Goal: Task Accomplishment & Management: Use online tool/utility

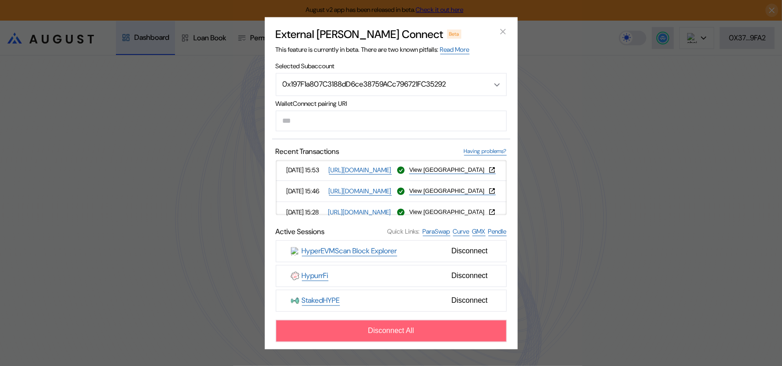
click at [427, 342] on button "Disconnect All" at bounding box center [391, 331] width 231 height 22
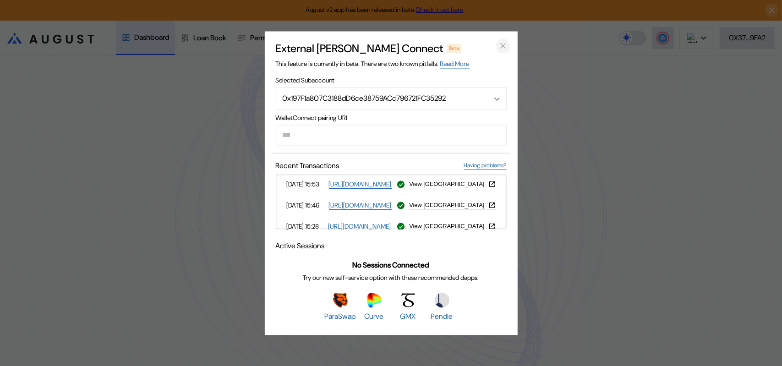
click at [503, 41] on icon "close modal" at bounding box center [503, 46] width 9 height 10
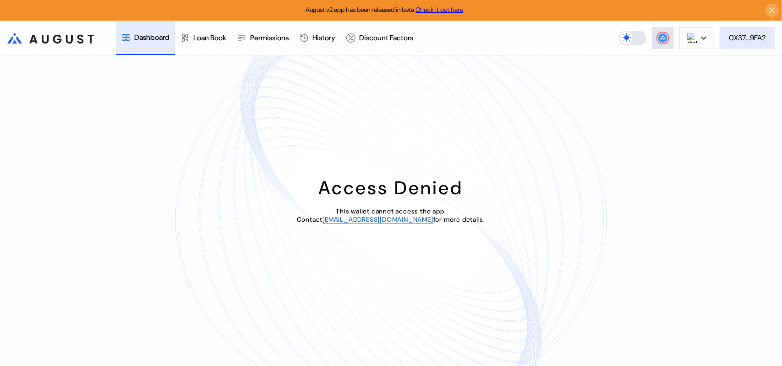
click at [751, 41] on div "0X37...9FA2" at bounding box center [747, 38] width 37 height 10
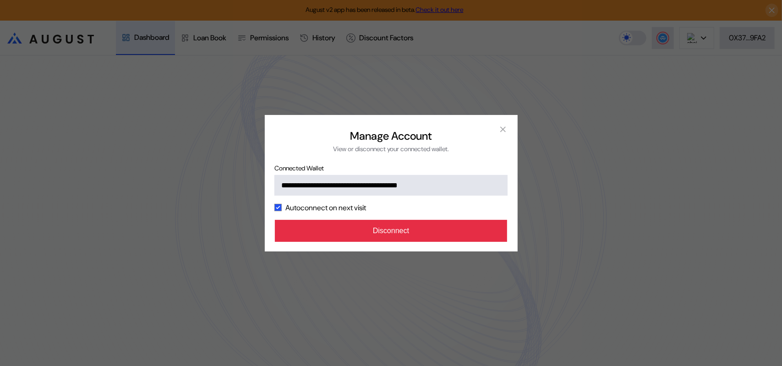
click at [396, 242] on button "Disconnect" at bounding box center [391, 231] width 233 height 22
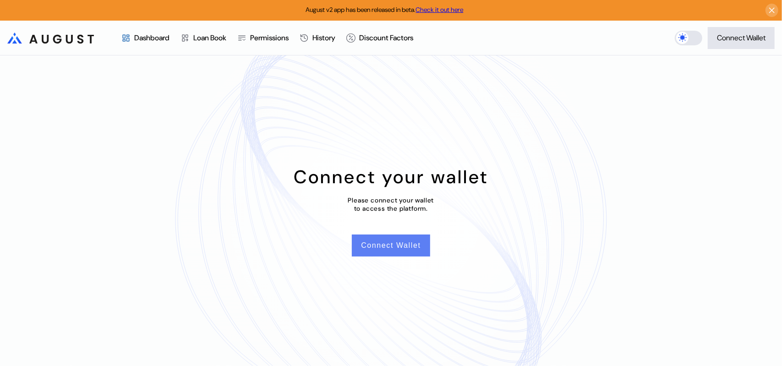
click at [404, 256] on button "Connect Wallet" at bounding box center [391, 246] width 78 height 22
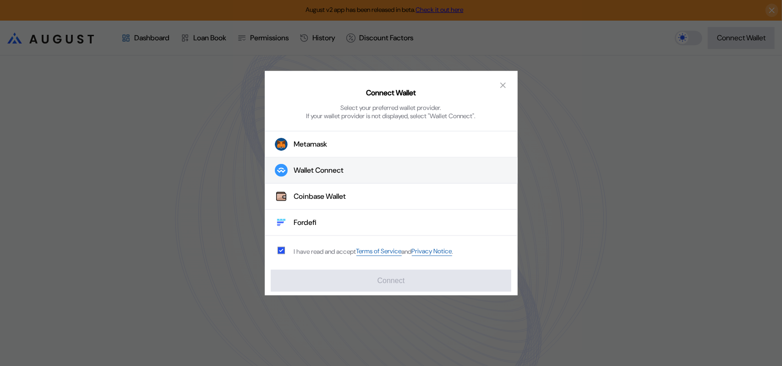
click at [333, 175] on div "Wallet Connect" at bounding box center [319, 171] width 50 height 10
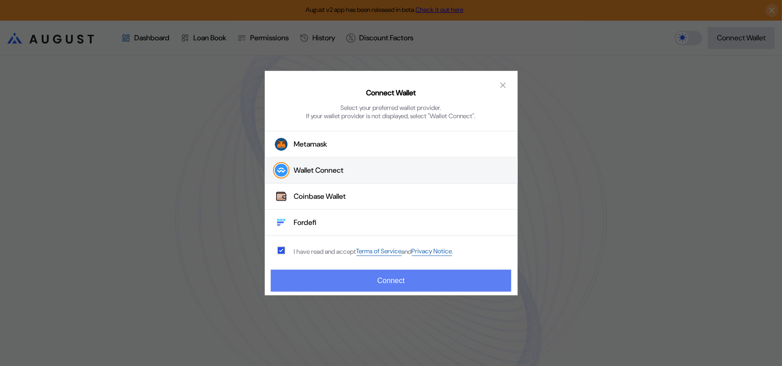
click at [376, 285] on button "Connect" at bounding box center [391, 281] width 240 height 22
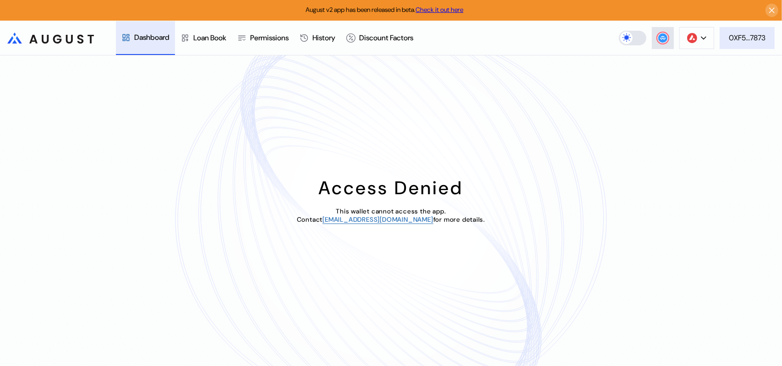
click at [752, 38] on div "0XF5...7873" at bounding box center [747, 38] width 37 height 10
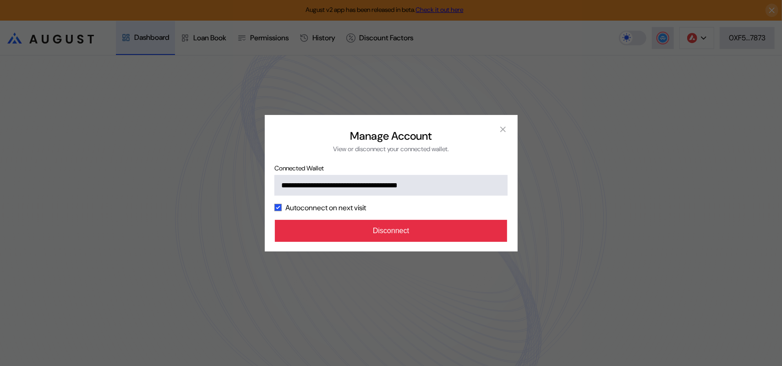
click at [429, 242] on button "Disconnect" at bounding box center [391, 231] width 233 height 22
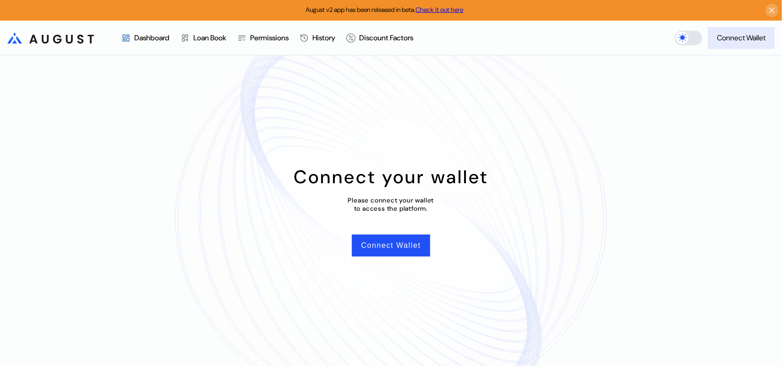
click at [740, 40] on div "Connect Wallet" at bounding box center [741, 38] width 49 height 10
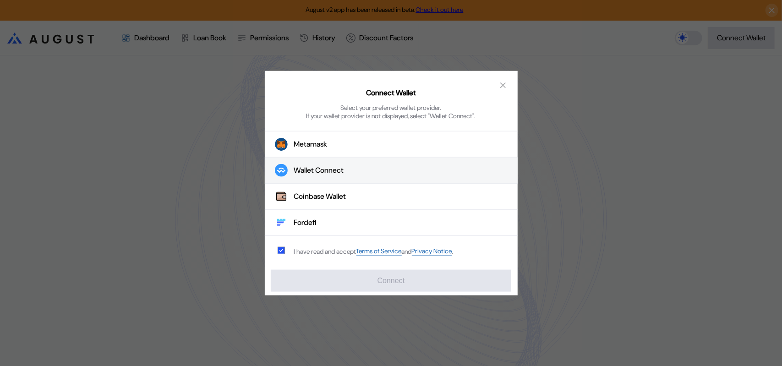
click at [307, 174] on div "Wallet Connect" at bounding box center [319, 171] width 50 height 10
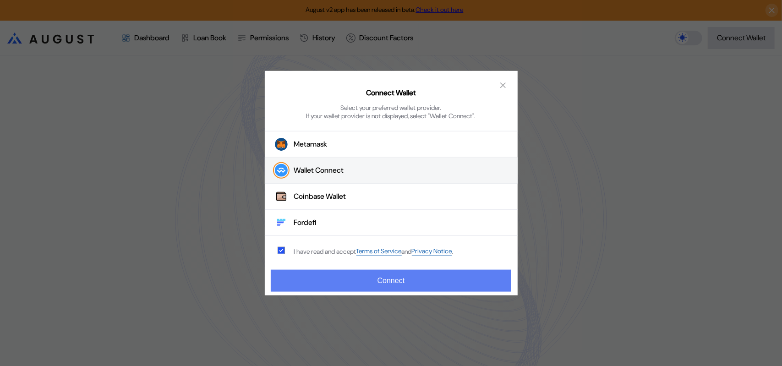
click at [391, 277] on button "Connect" at bounding box center [391, 281] width 240 height 22
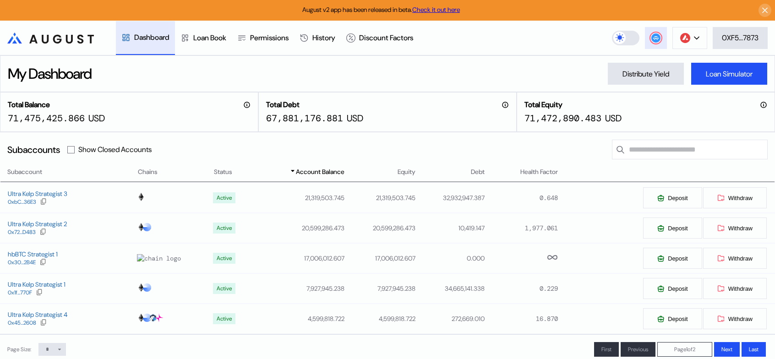
click at [652, 38] on circle at bounding box center [656, 37] width 9 height 9
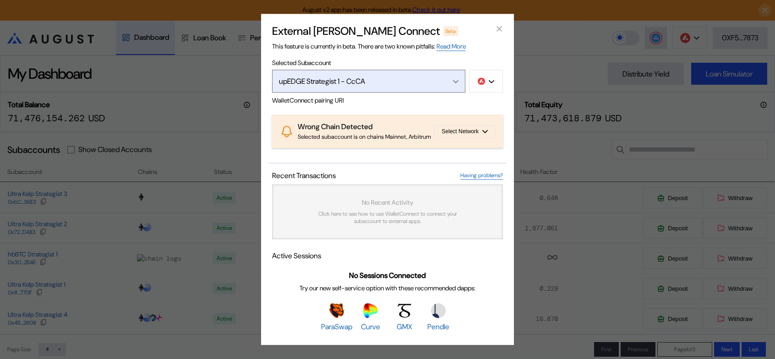
click at [360, 77] on div "upEDGE Strategist 1 - CcCA" at bounding box center [359, 82] width 160 height 10
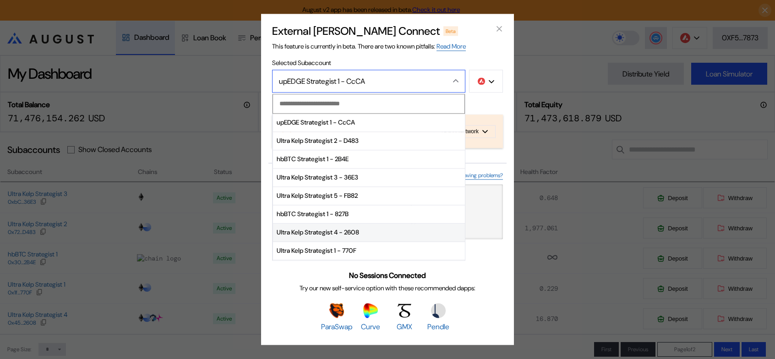
click at [319, 224] on span "Ultra Kelp Strategist 4 - 2608" at bounding box center [369, 233] width 192 height 18
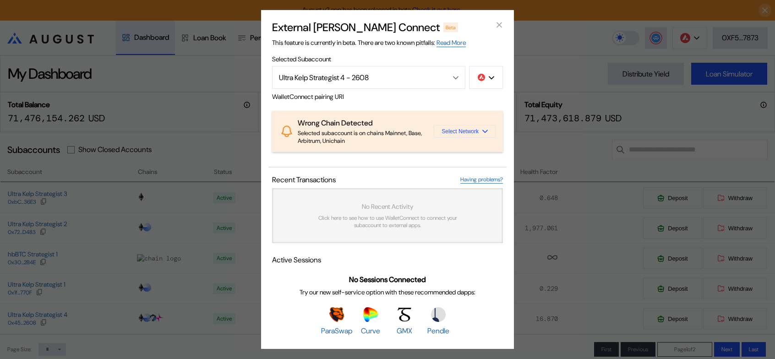
click at [465, 130] on span "Select Network" at bounding box center [460, 131] width 37 height 6
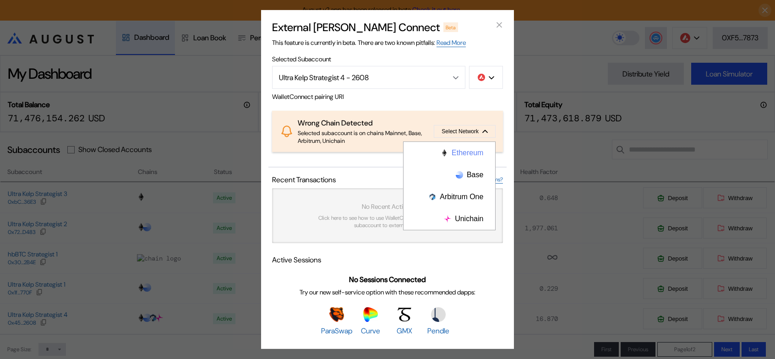
click at [464, 149] on button "Ethereum" at bounding box center [450, 153] width 92 height 22
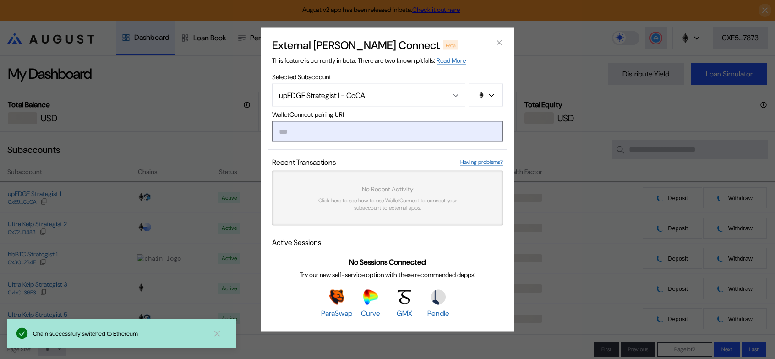
type input "**********"
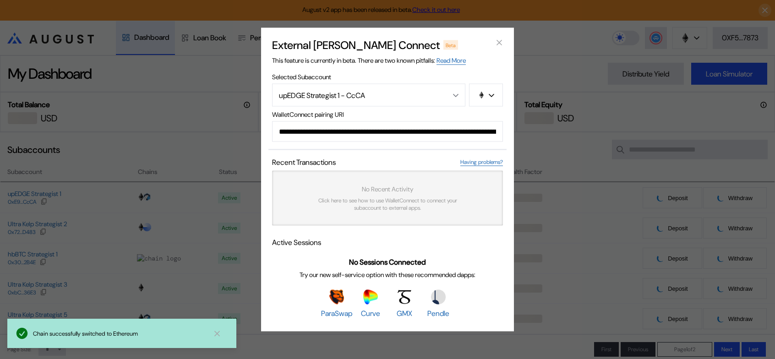
scroll to position [0, 566]
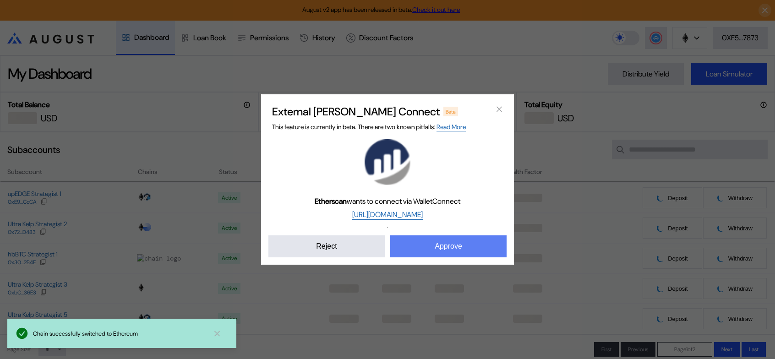
click at [452, 257] on button "Approve" at bounding box center [448, 247] width 116 height 22
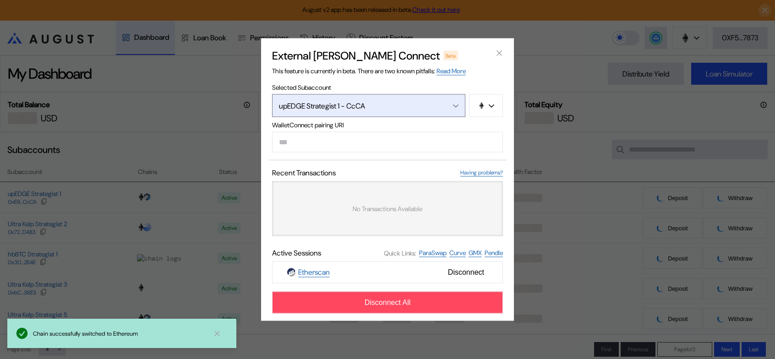
click at [389, 101] on div "upEDGE Strategist 1 - CcCA" at bounding box center [359, 106] width 160 height 10
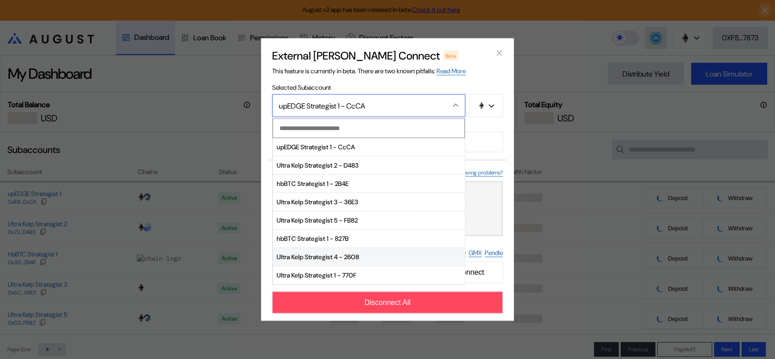
click at [335, 259] on span "Ultra Kelp Strategist 4 - 2608" at bounding box center [369, 257] width 192 height 18
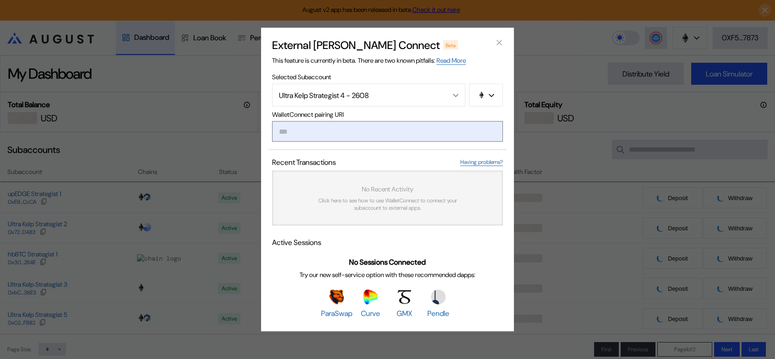
click at [398, 132] on input "modal" at bounding box center [387, 131] width 231 height 21
paste input "**********"
type input "**********"
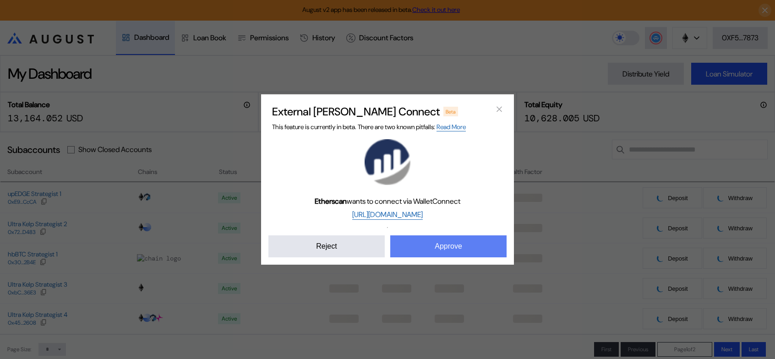
click at [434, 257] on button "Approve" at bounding box center [448, 247] width 116 height 22
